Goal: Book appointment/travel/reservation

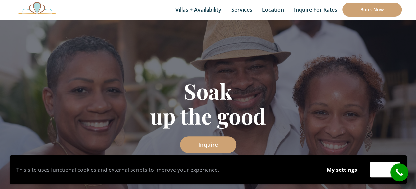
scroll to position [33, 0]
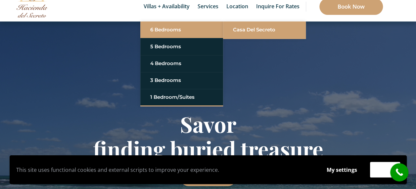
click at [258, 29] on link "Casa del Secreto" at bounding box center [264, 30] width 63 height 12
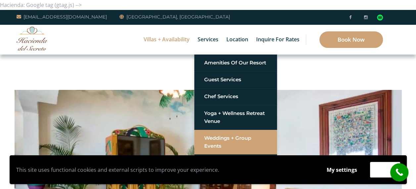
click at [212, 139] on link "Weddings + Group Events" at bounding box center [235, 142] width 63 height 20
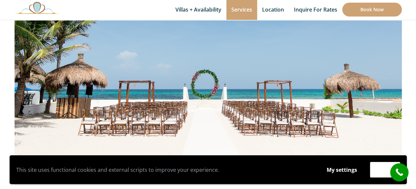
scroll to position [285, 0]
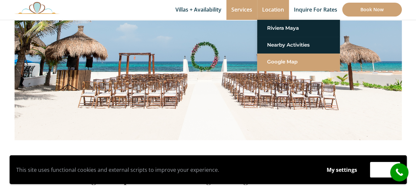
click at [279, 64] on link "Google Map" at bounding box center [298, 62] width 63 height 12
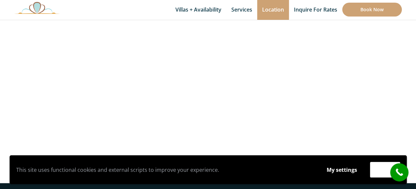
scroll to position [298, 0]
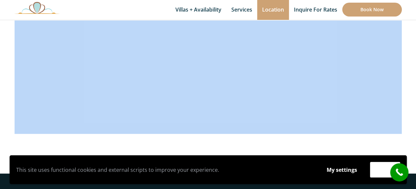
click at [265, 189] on html "This site uses functional cookies and external scripts to improve your experien…" at bounding box center [208, 40] width 416 height 677
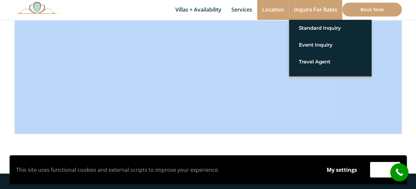
click at [312, 8] on link "Inquire for Rates" at bounding box center [315, 10] width 53 height 20
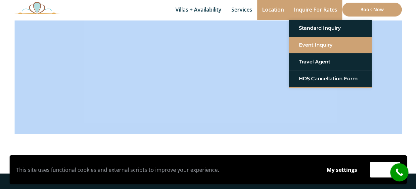
click at [304, 43] on link "Event Inquiry" at bounding box center [330, 45] width 63 height 12
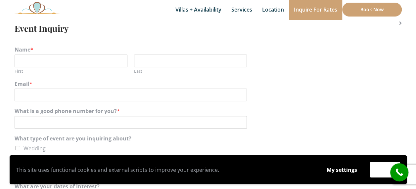
scroll to position [66, 0]
